Goal: Task Accomplishment & Management: Complete application form

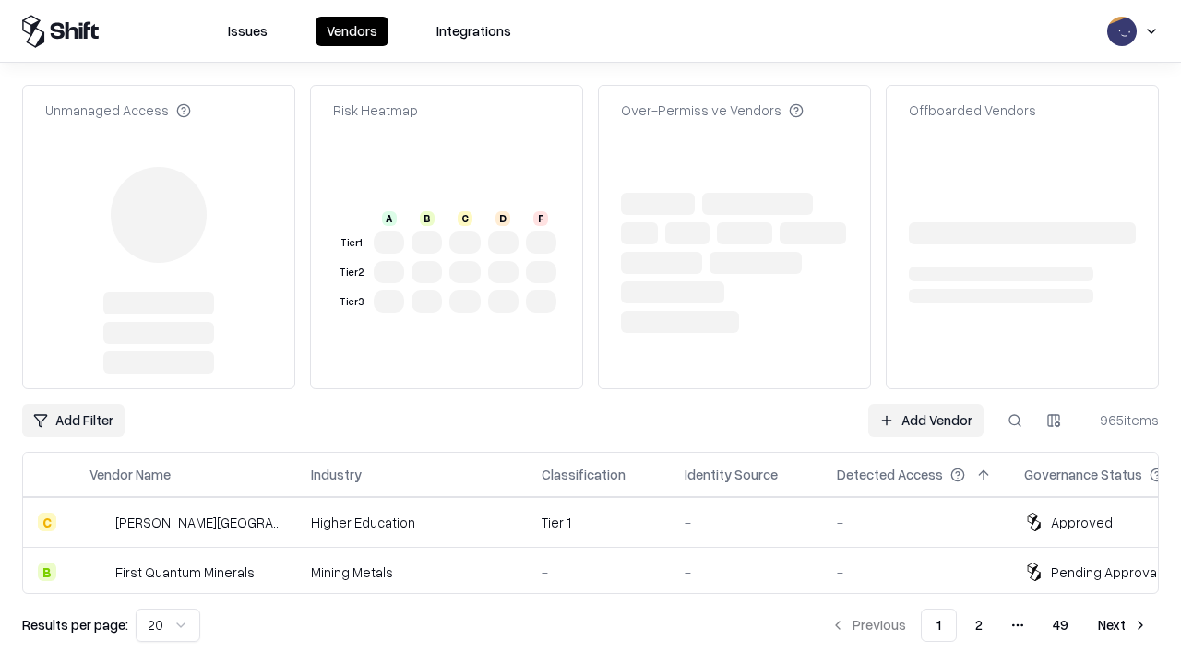
click at [925, 404] on link "Add Vendor" at bounding box center [925, 420] width 115 height 33
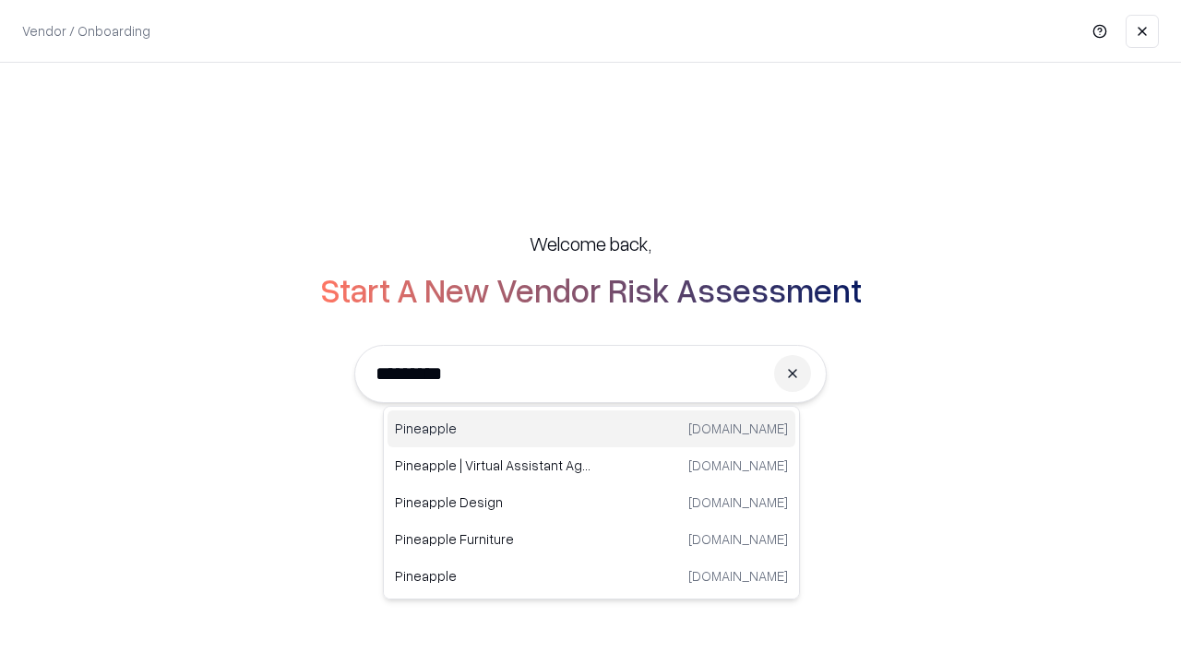
click at [591, 429] on div "Pineapple [DOMAIN_NAME]" at bounding box center [591, 428] width 408 height 37
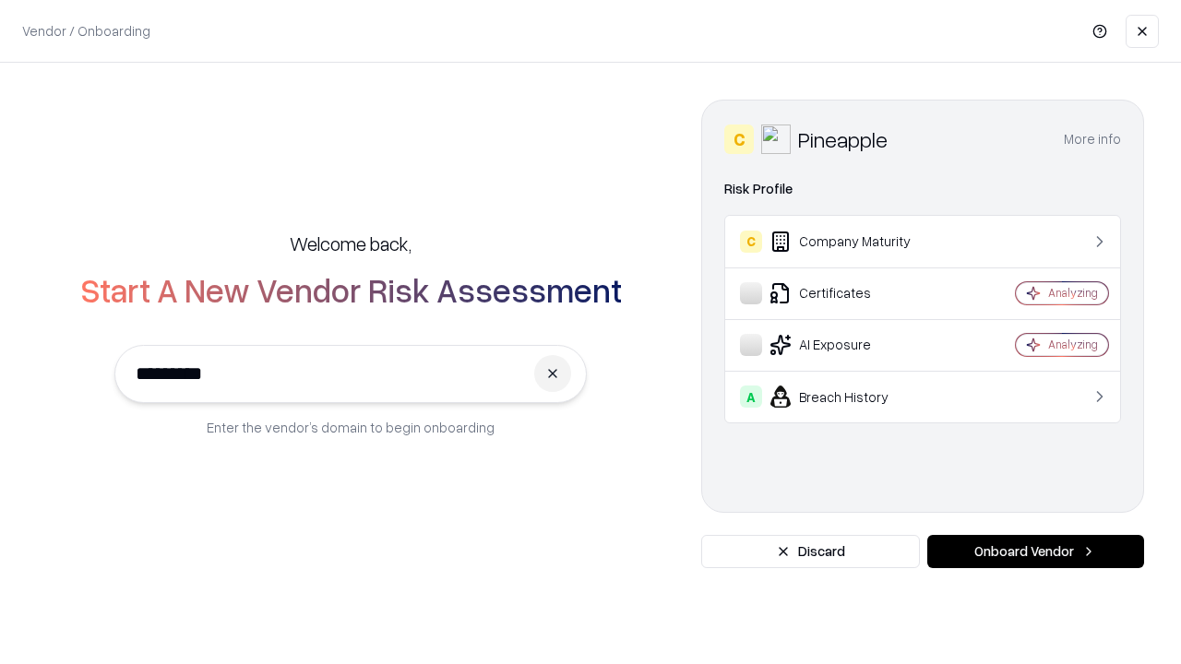
type input "*********"
click at [1035, 552] on button "Onboard Vendor" at bounding box center [1035, 551] width 217 height 33
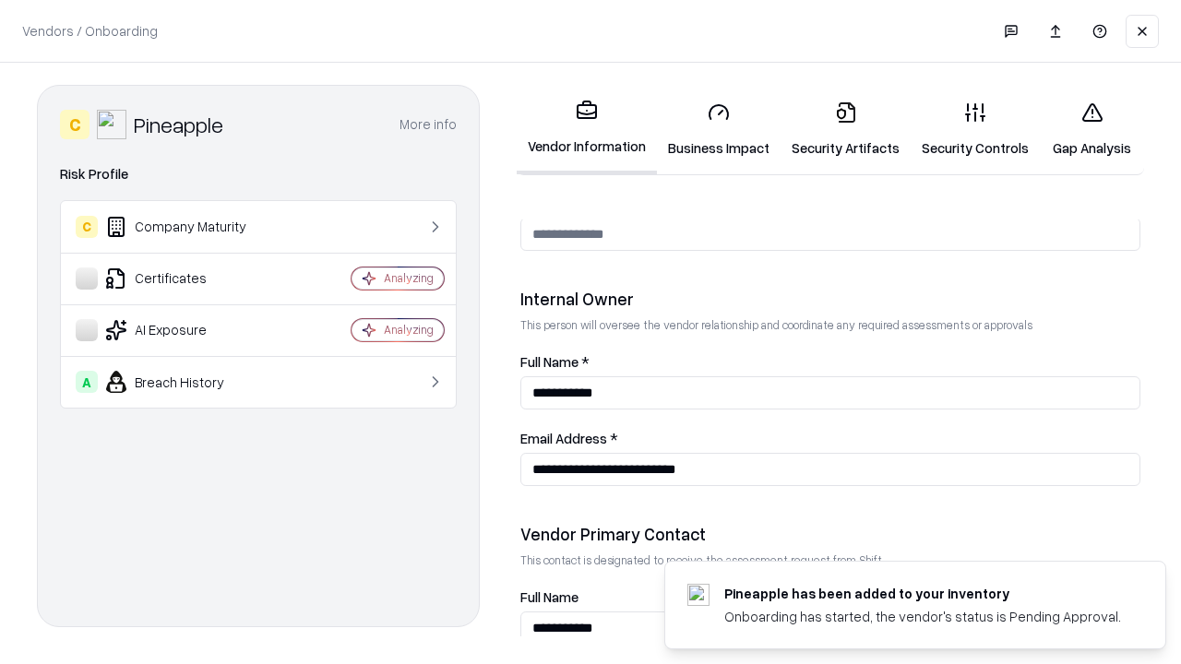
scroll to position [956, 0]
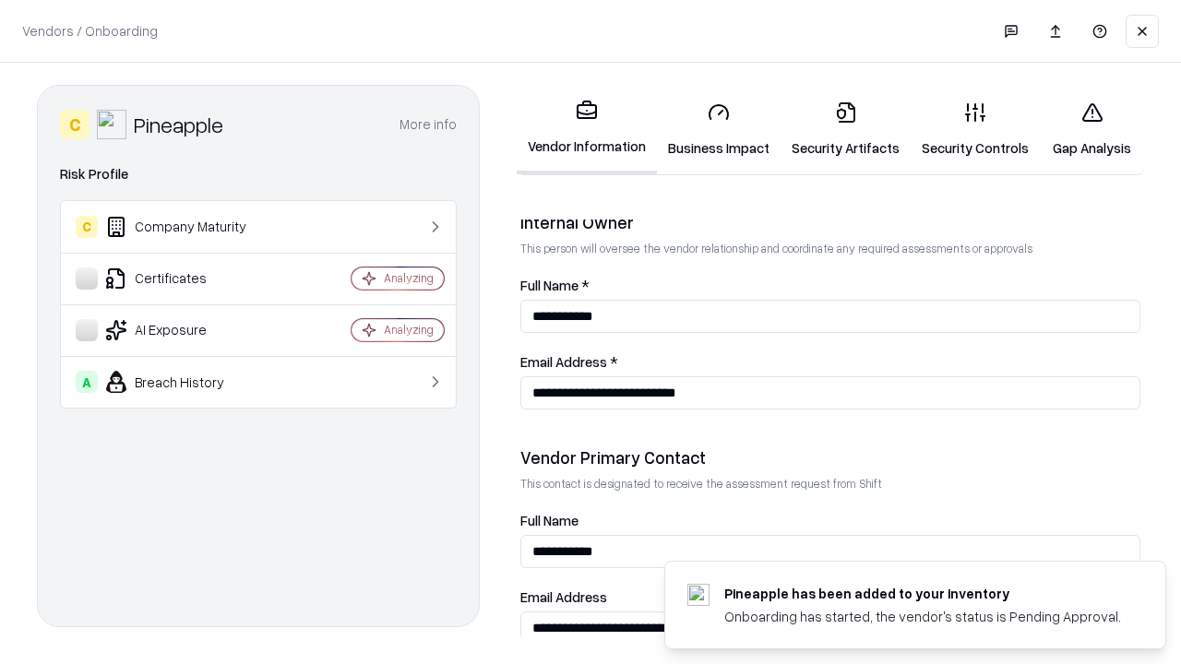
click at [719, 129] on link "Business Impact" at bounding box center [719, 130] width 124 height 86
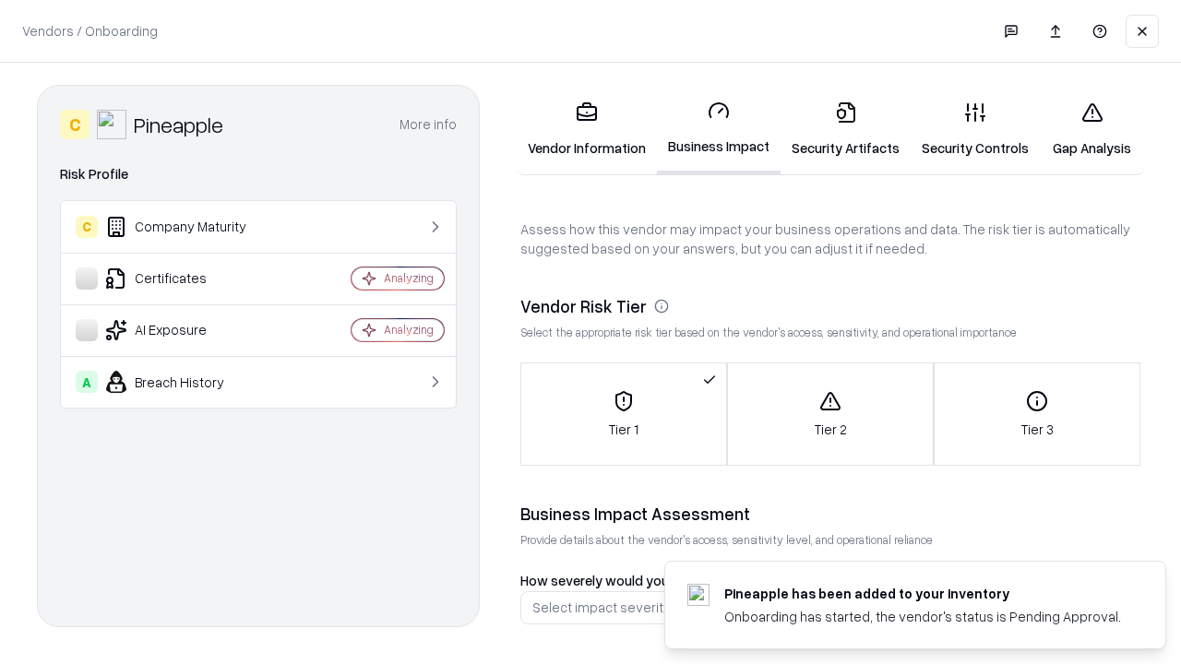
click at [1091, 129] on link "Gap Analysis" at bounding box center [1092, 130] width 104 height 86
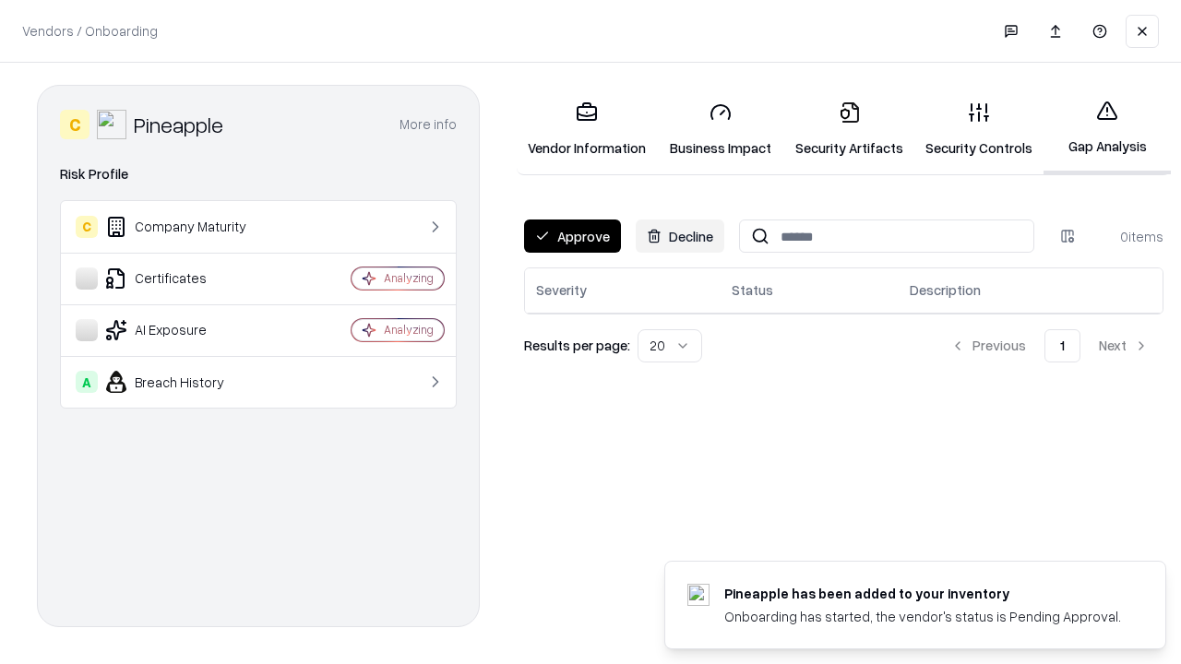
click at [572, 236] on button "Approve" at bounding box center [572, 236] width 97 height 33
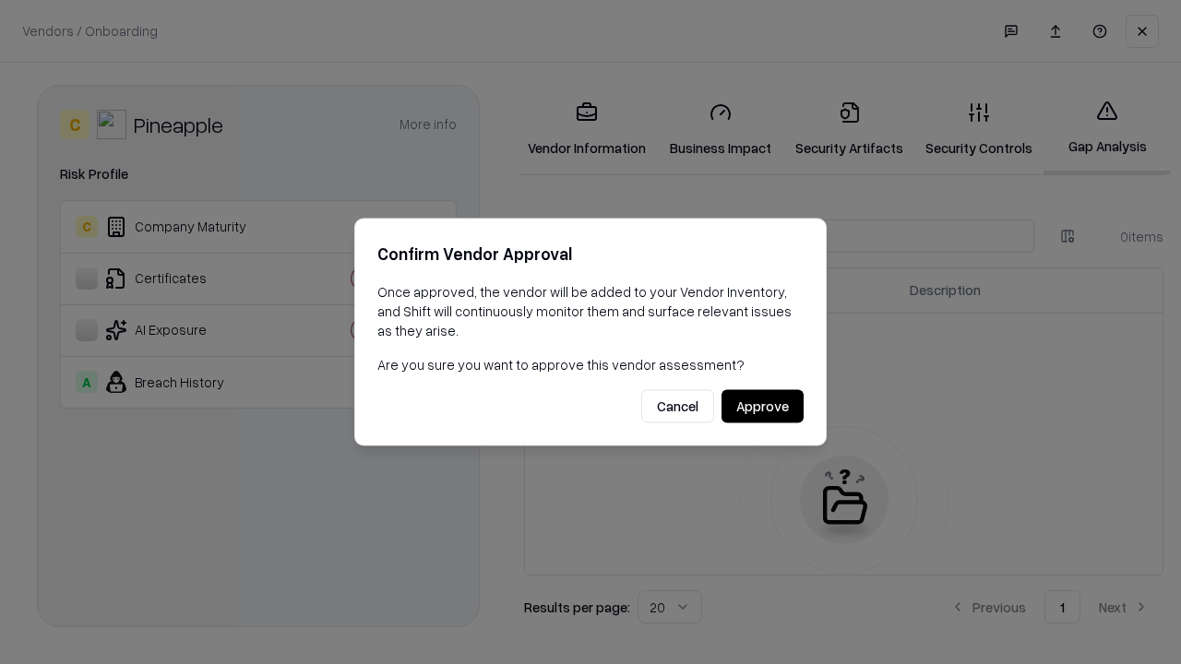
click at [762, 406] on button "Approve" at bounding box center [762, 406] width 82 height 33
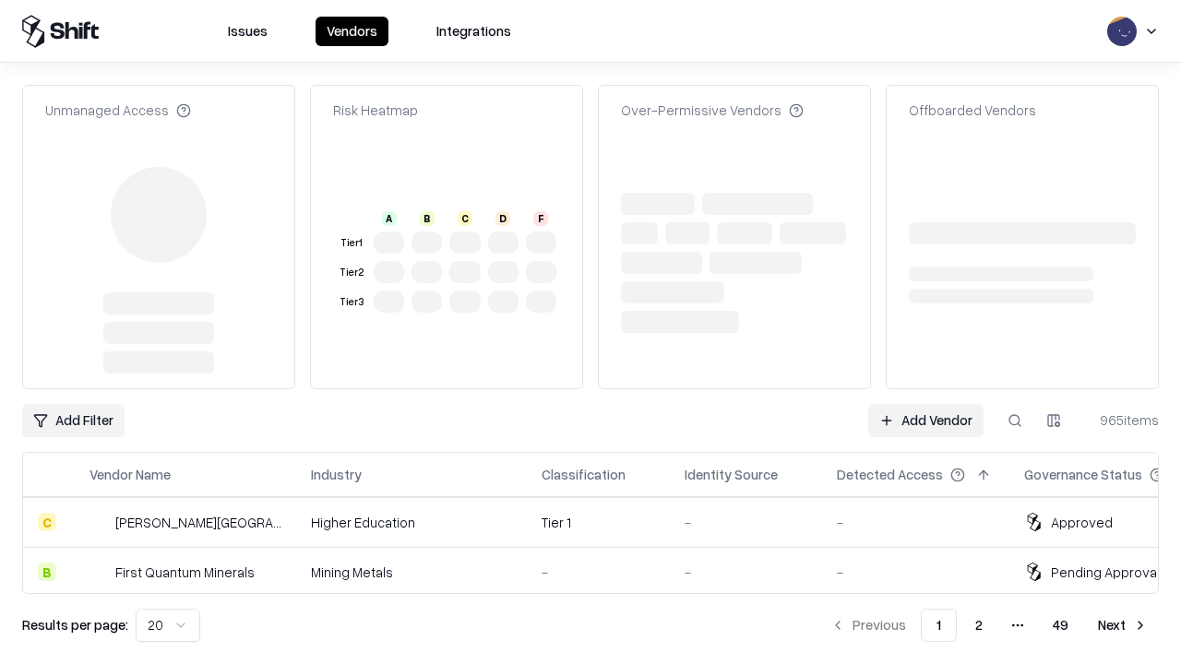
click at [925, 404] on link "Add Vendor" at bounding box center [925, 420] width 115 height 33
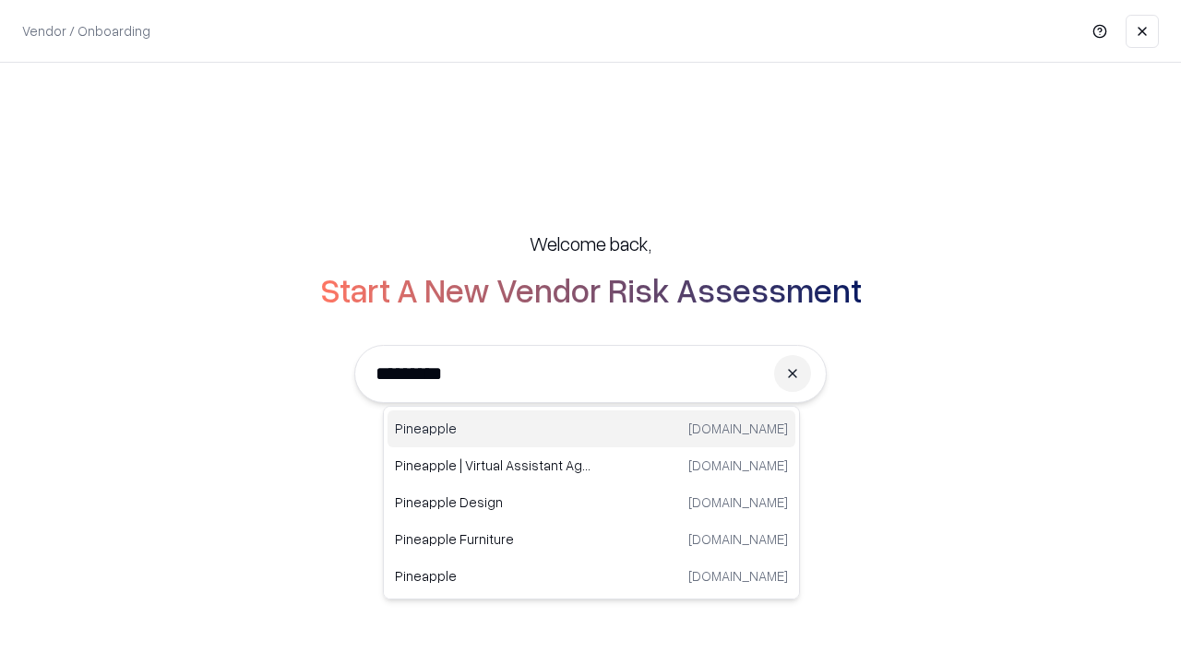
click at [591, 429] on div "Pineapple [DOMAIN_NAME]" at bounding box center [591, 428] width 408 height 37
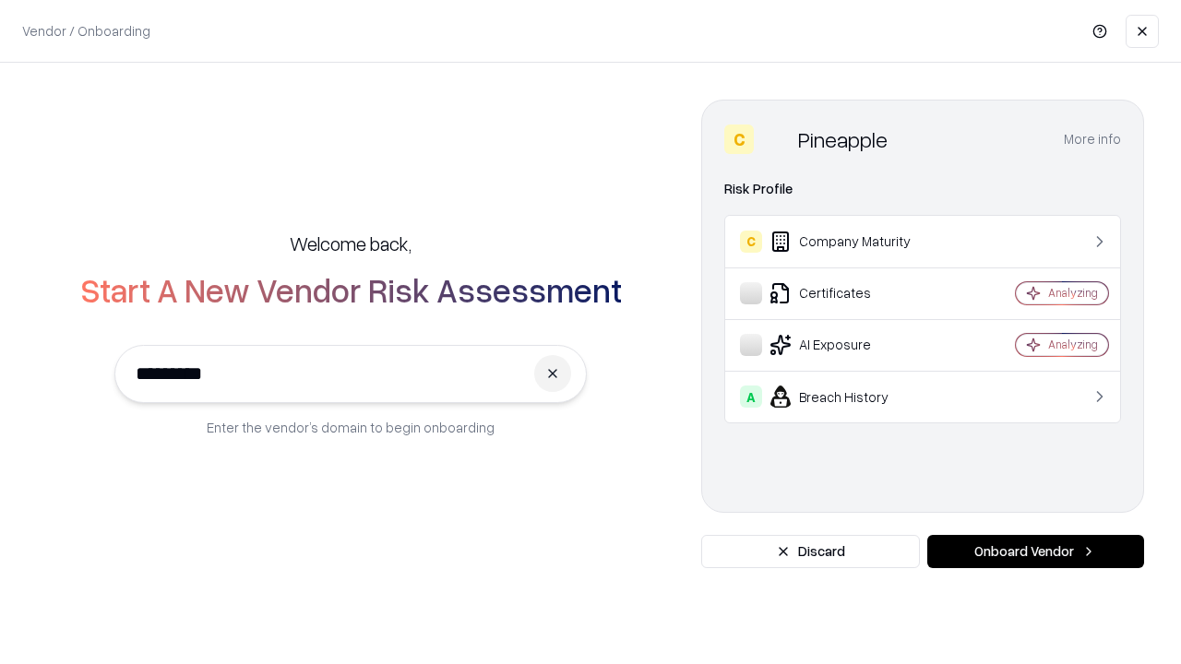
type input "*********"
click at [1035, 552] on button "Onboard Vendor" at bounding box center [1035, 551] width 217 height 33
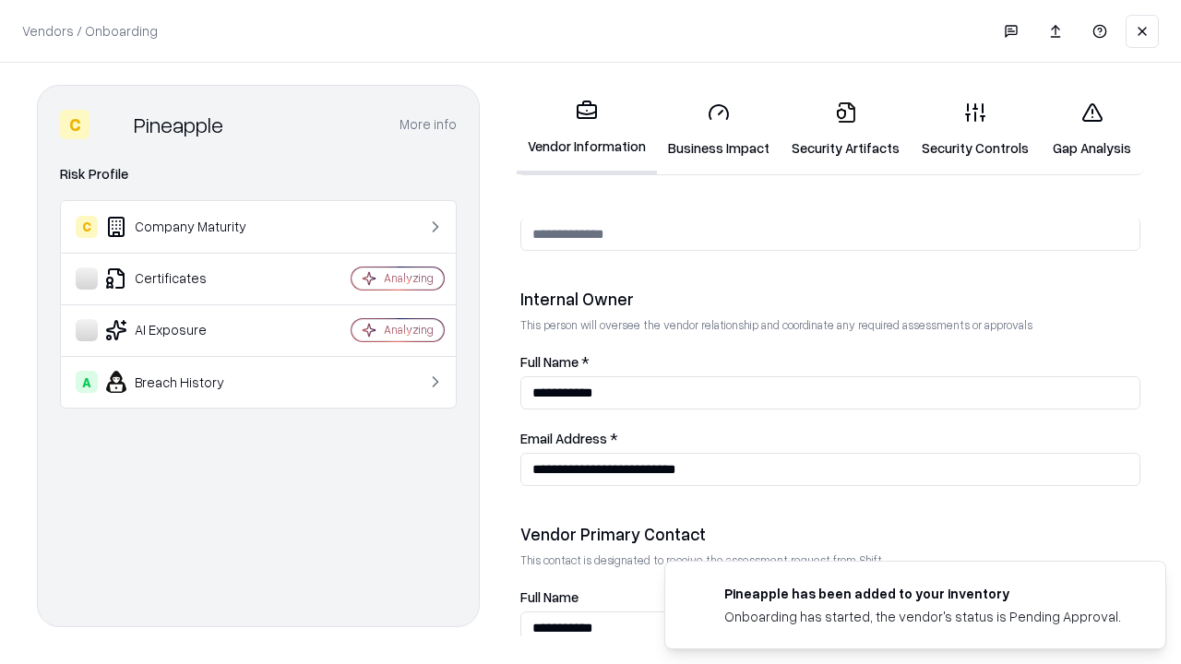
scroll to position [956, 0]
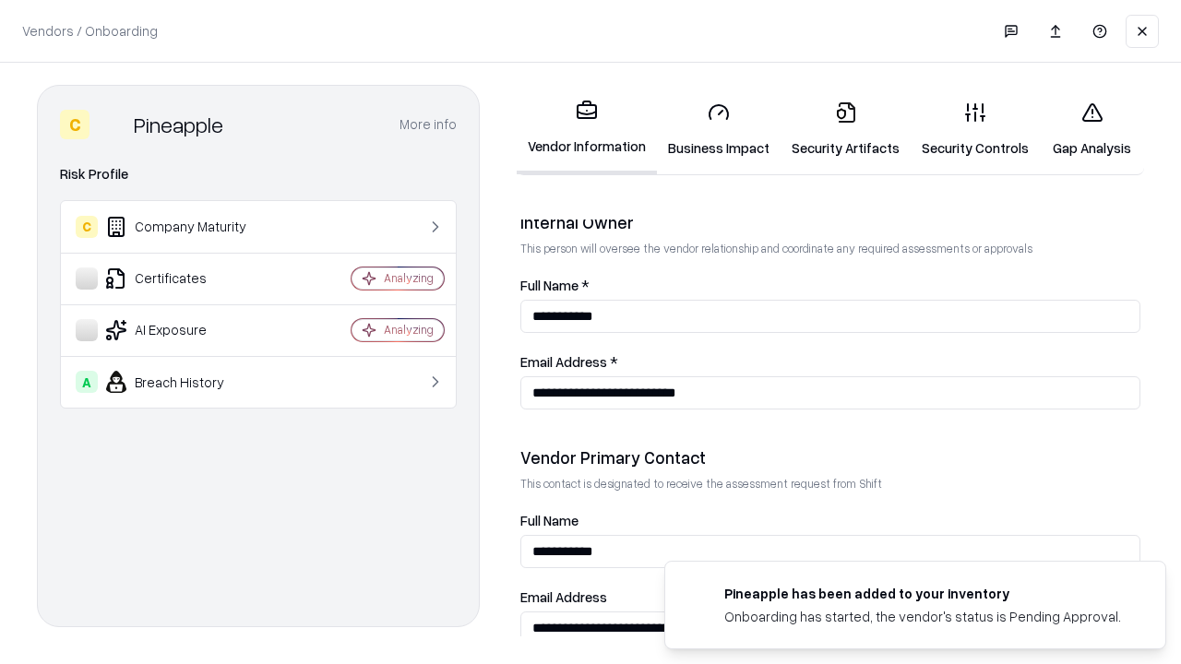
click at [1091, 129] on link "Gap Analysis" at bounding box center [1092, 130] width 104 height 86
